Goal: Task Accomplishment & Management: Manage account settings

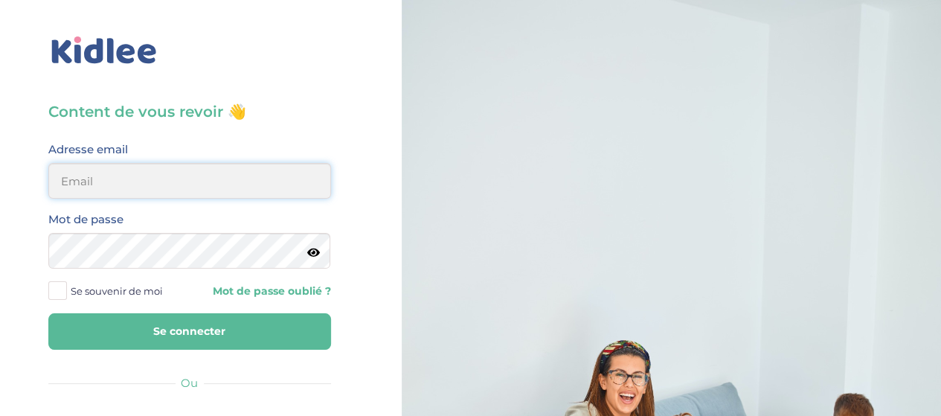
type input "[EMAIL_ADDRESS][DOMAIN_NAME]"
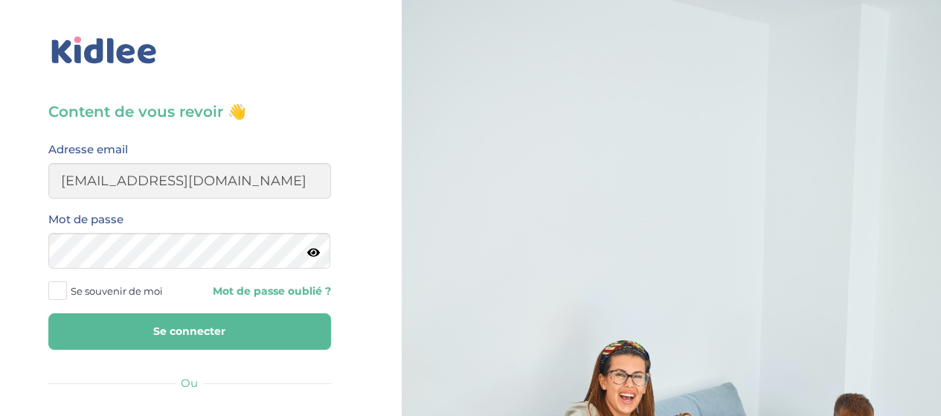
click at [238, 331] on button "Se connecter" at bounding box center [189, 331] width 283 height 36
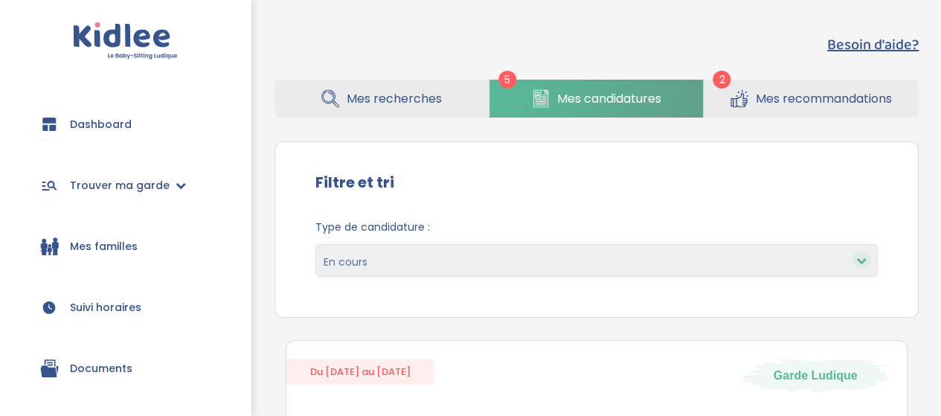
click at [116, 245] on span "Mes familles" at bounding box center [104, 247] width 68 height 16
